Goal: Information Seeking & Learning: Learn about a topic

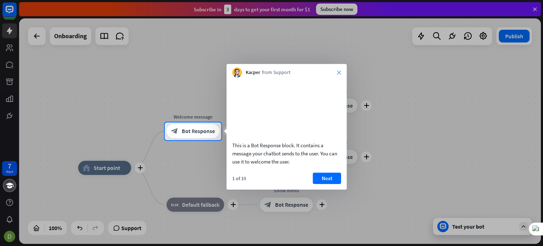
click at [339, 70] on icon "close" at bounding box center [339, 72] width 4 height 4
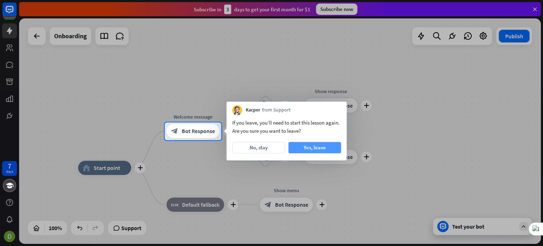
click at [317, 146] on button "Yes, leave" at bounding box center [314, 147] width 53 height 11
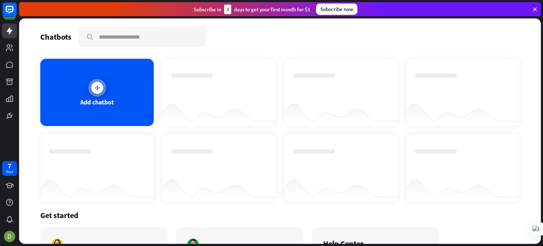
click at [103, 95] on div "Add chatbot" at bounding box center [96, 92] width 113 height 67
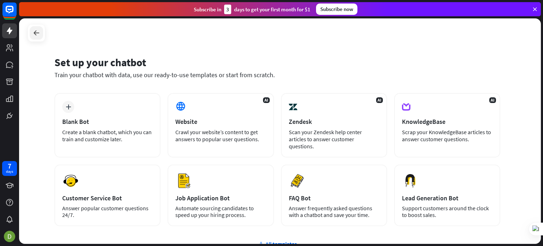
click at [36, 30] on icon at bounding box center [36, 33] width 8 height 8
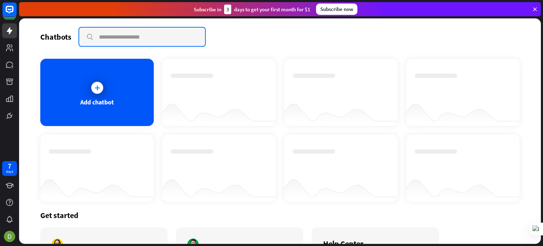
click at [110, 29] on input "text" at bounding box center [142, 37] width 126 height 18
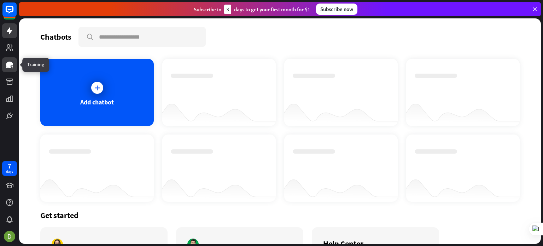
click at [11, 70] on link at bounding box center [9, 64] width 15 height 15
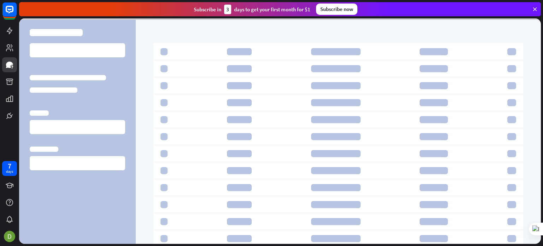
click at [13, 90] on div at bounding box center [9, 61] width 19 height 123
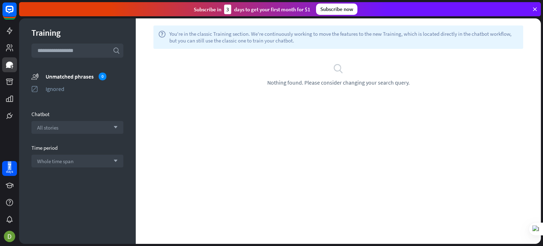
click at [13, 90] on div at bounding box center [9, 61] width 19 height 123
click at [11, 49] on icon at bounding box center [9, 47] width 8 height 8
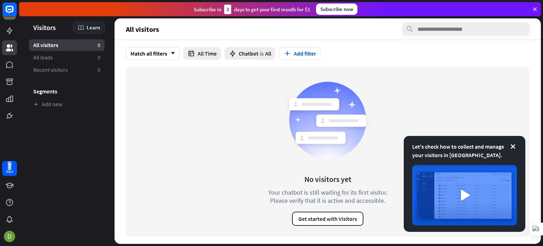
click at [88, 26] on span "Learn" at bounding box center [93, 27] width 13 height 7
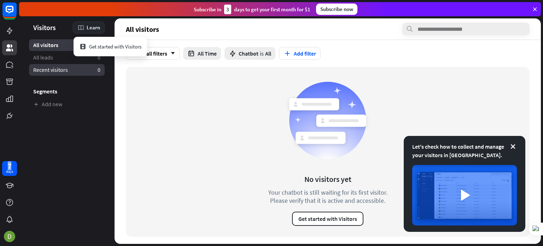
drag, startPoint x: 48, startPoint y: 24, endPoint x: 57, endPoint y: 74, distance: 51.0
click at [57, 74] on aside "Let's check how to collect and manage your visitors in [GEOGRAPHIC_DATA]. Visit…" at bounding box center [66, 130] width 95 height 225
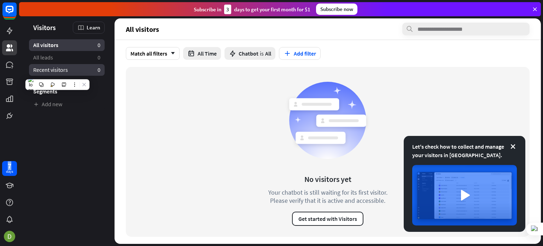
click at [57, 74] on link "Recent visitors 0" at bounding box center [67, 70] width 76 height 12
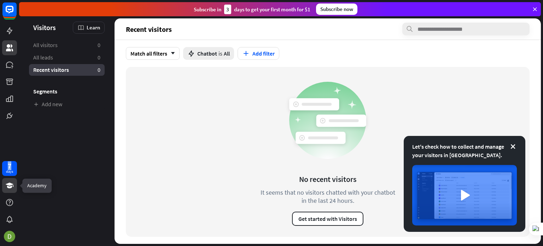
click at [9, 183] on icon at bounding box center [10, 185] width 8 height 6
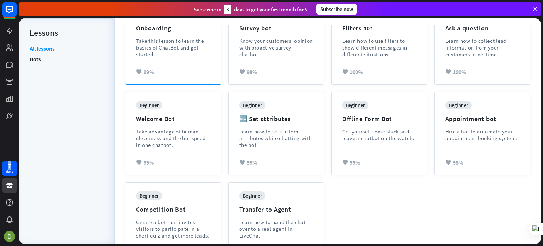
scroll to position [143, 0]
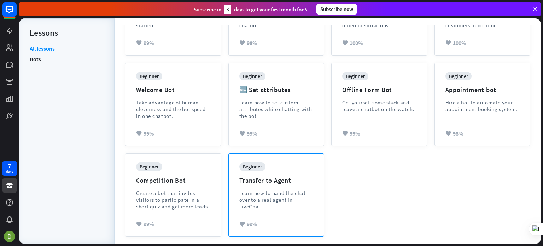
click at [260, 182] on div "beginner Transfer to Agent Learn how to hand the chat over to a real agent in […" at bounding box center [276, 191] width 74 height 58
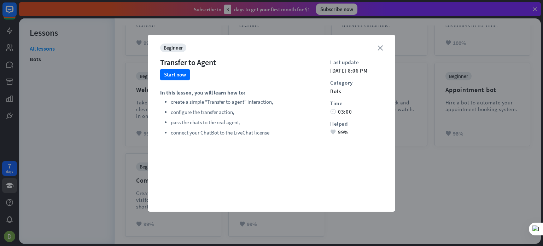
click at [380, 49] on icon "close" at bounding box center [379, 47] width 5 height 5
